Goal: Find specific page/section

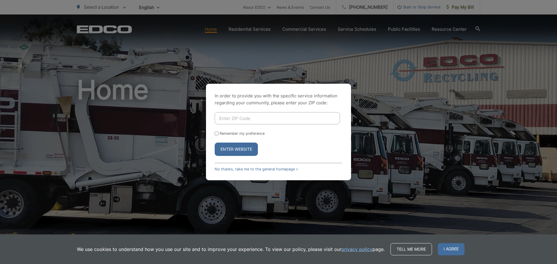
click at [244, 152] on button "Enter Website" at bounding box center [236, 149] width 43 height 13
click at [238, 152] on button "Enter Website" at bounding box center [236, 149] width 43 height 13
click at [231, 170] on link "No thanks, take me to the general homepage >" at bounding box center [256, 169] width 83 height 4
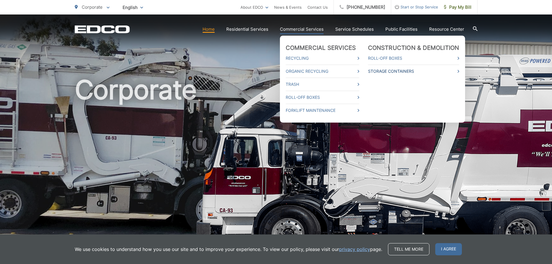
click at [383, 71] on link "Storage Containers" at bounding box center [413, 71] width 91 height 7
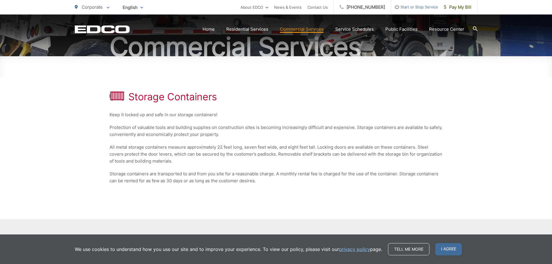
scroll to position [103, 0]
